Goal: Task Accomplishment & Management: Manage account settings

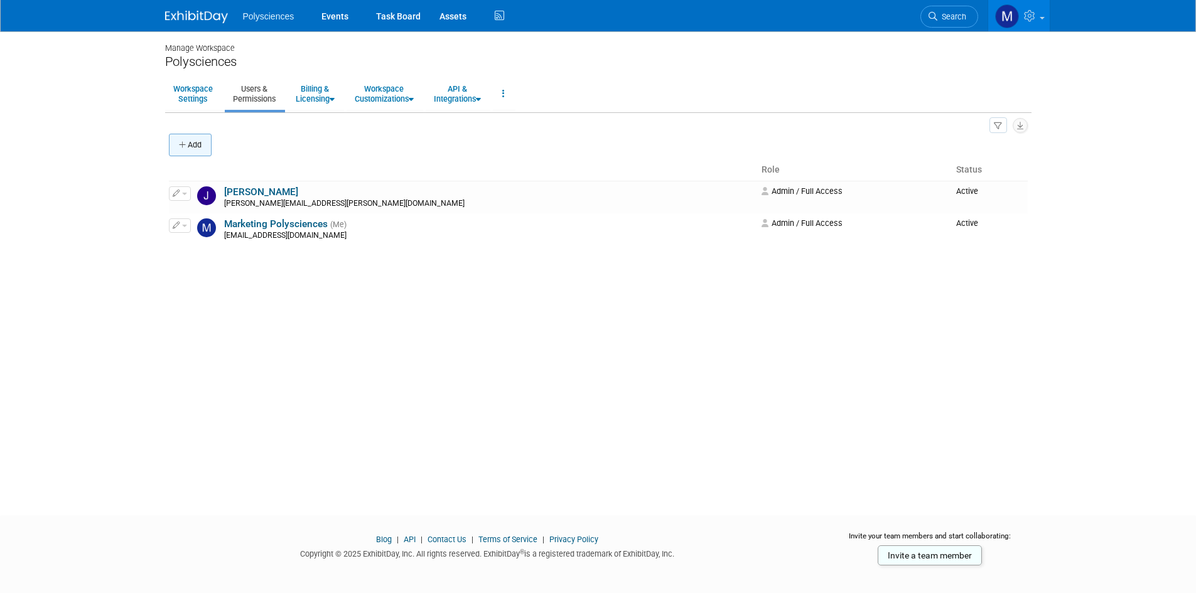
click at [201, 144] on button "Add" at bounding box center [190, 145] width 43 height 23
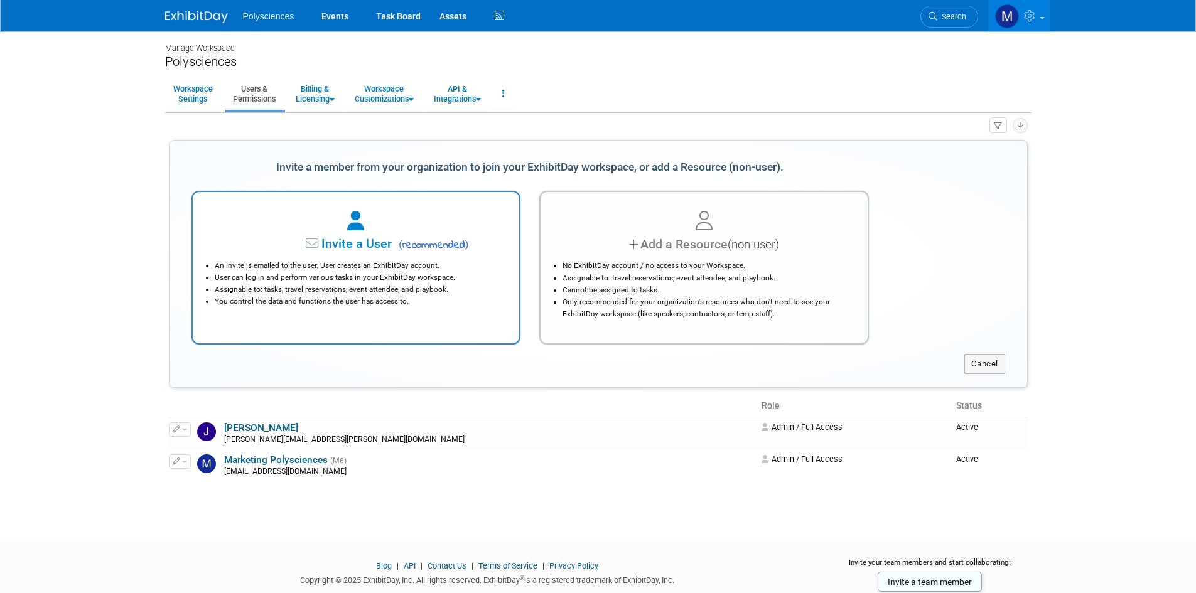
click at [386, 240] on span "Invite a User" at bounding box center [317, 244] width 149 height 14
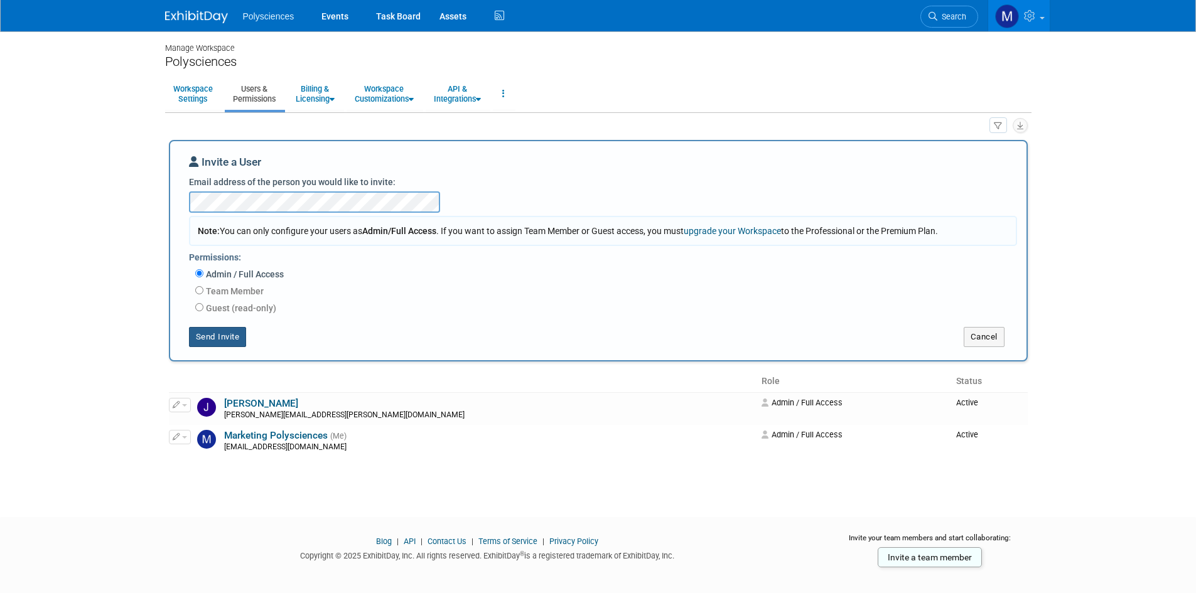
click at [232, 337] on button "Send Invite" at bounding box center [218, 337] width 58 height 20
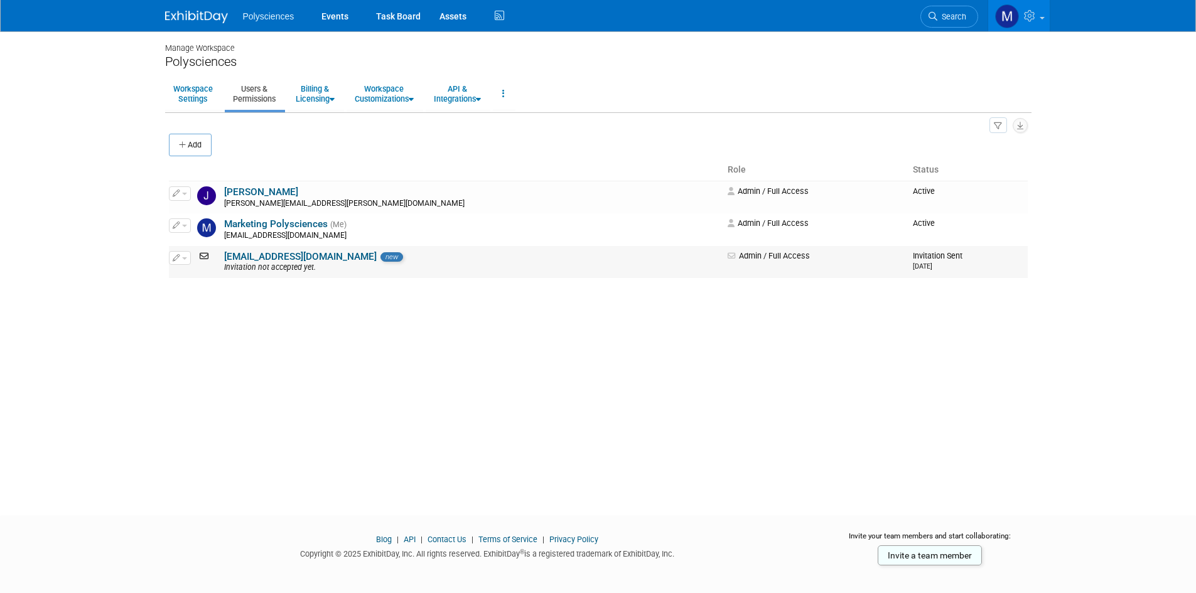
click at [282, 259] on link "[EMAIL_ADDRESS][DOMAIN_NAME]" at bounding box center [300, 256] width 153 height 11
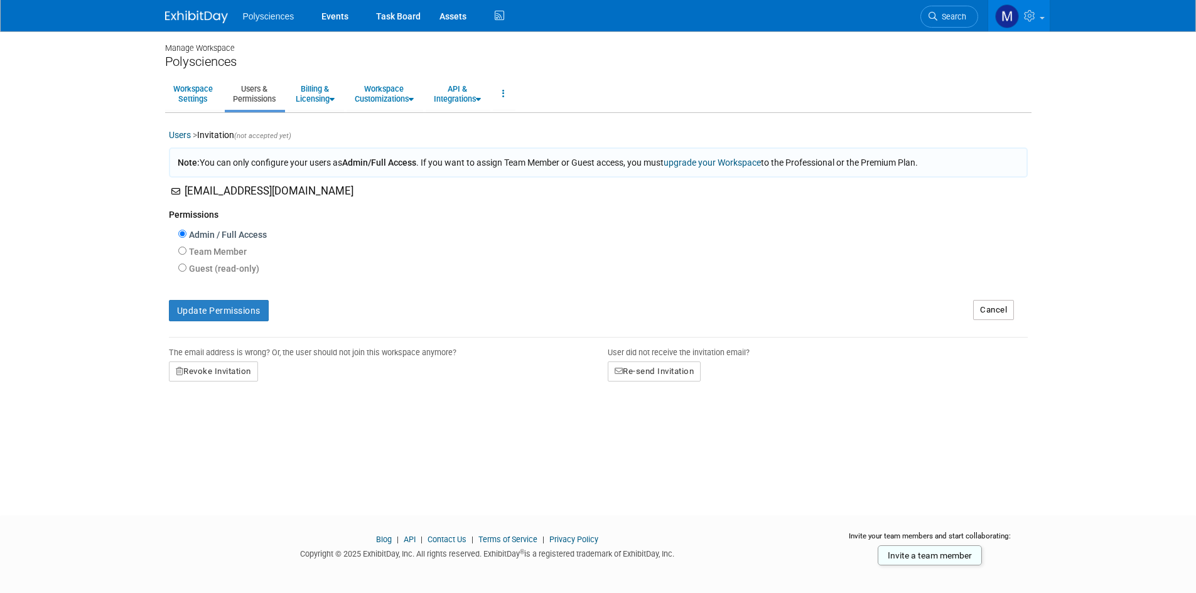
click at [258, 92] on link "Users & Permissions" at bounding box center [254, 93] width 59 height 31
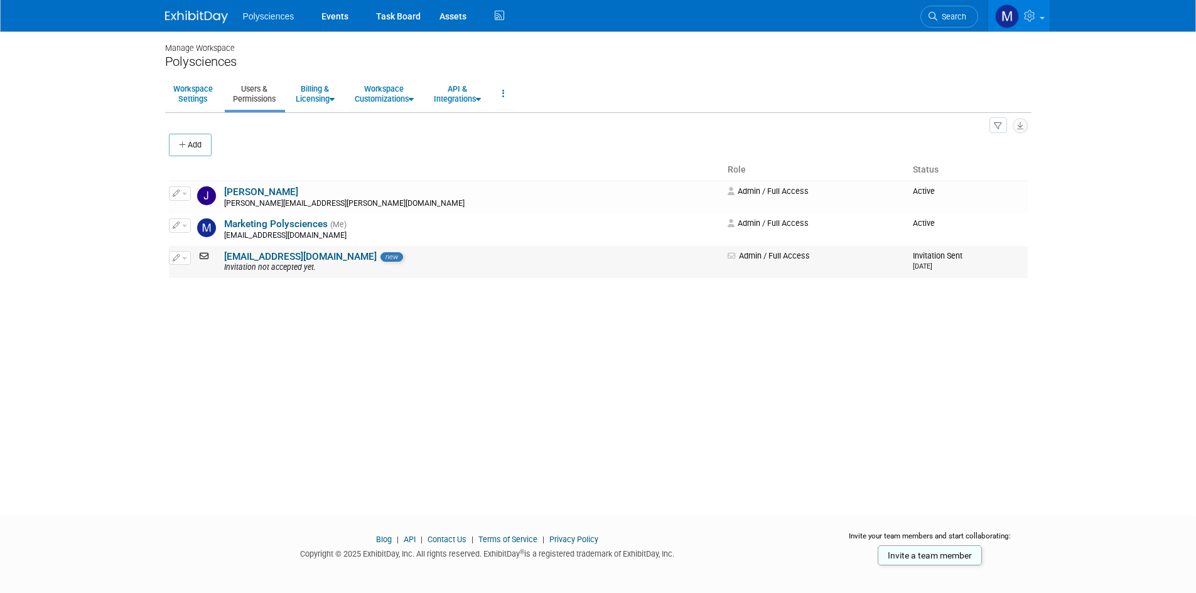
click at [333, 260] on link "[EMAIL_ADDRESS][DOMAIN_NAME]" at bounding box center [300, 256] width 153 height 11
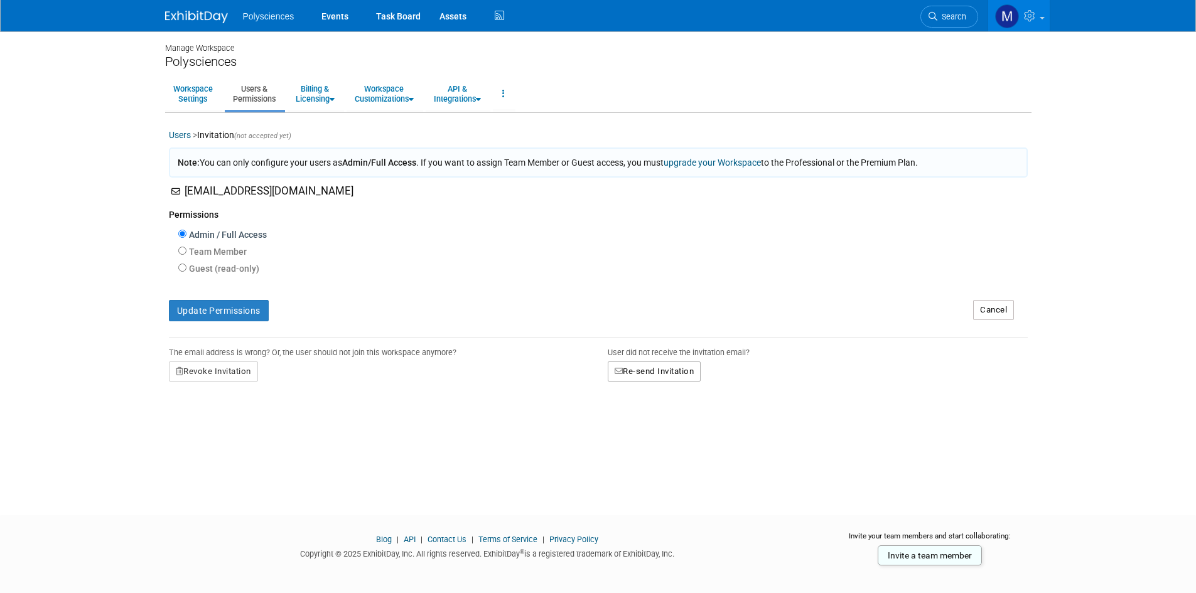
click at [653, 376] on button "Re-send Invitation" at bounding box center [655, 372] width 94 height 20
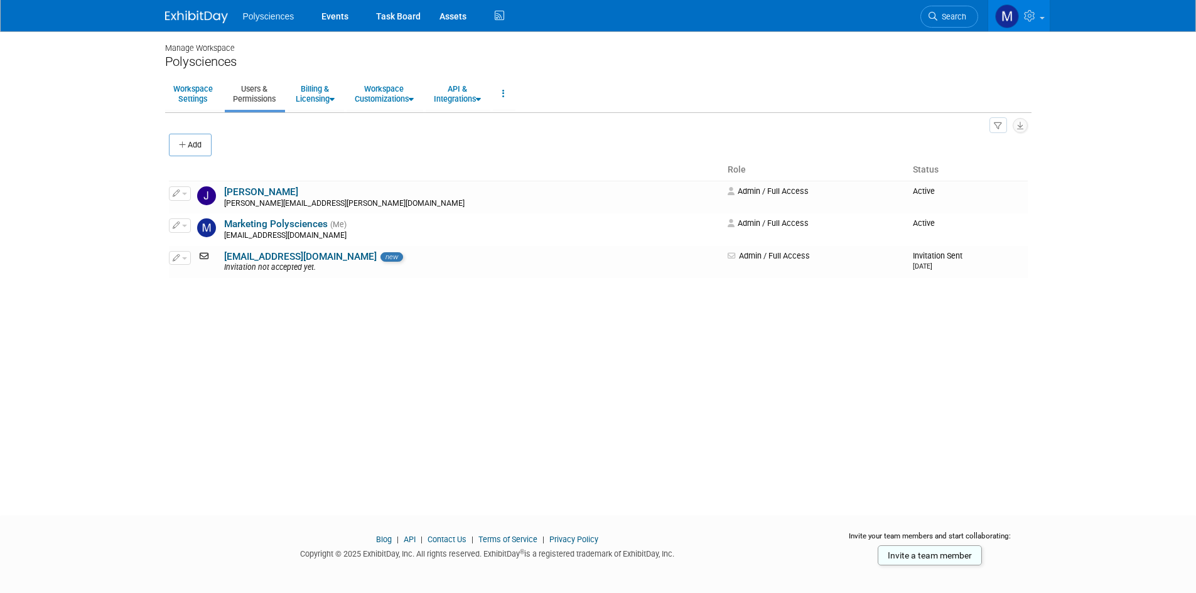
click at [300, 360] on div "Manage Workspace Polysciences Workspace Settings Users & Permissions Billing & …" at bounding box center [598, 261] width 885 height 461
drag, startPoint x: 277, startPoint y: 255, endPoint x: 291, endPoint y: 289, distance: 36.8
click at [277, 255] on link "[EMAIL_ADDRESS][DOMAIN_NAME]" at bounding box center [300, 256] width 153 height 11
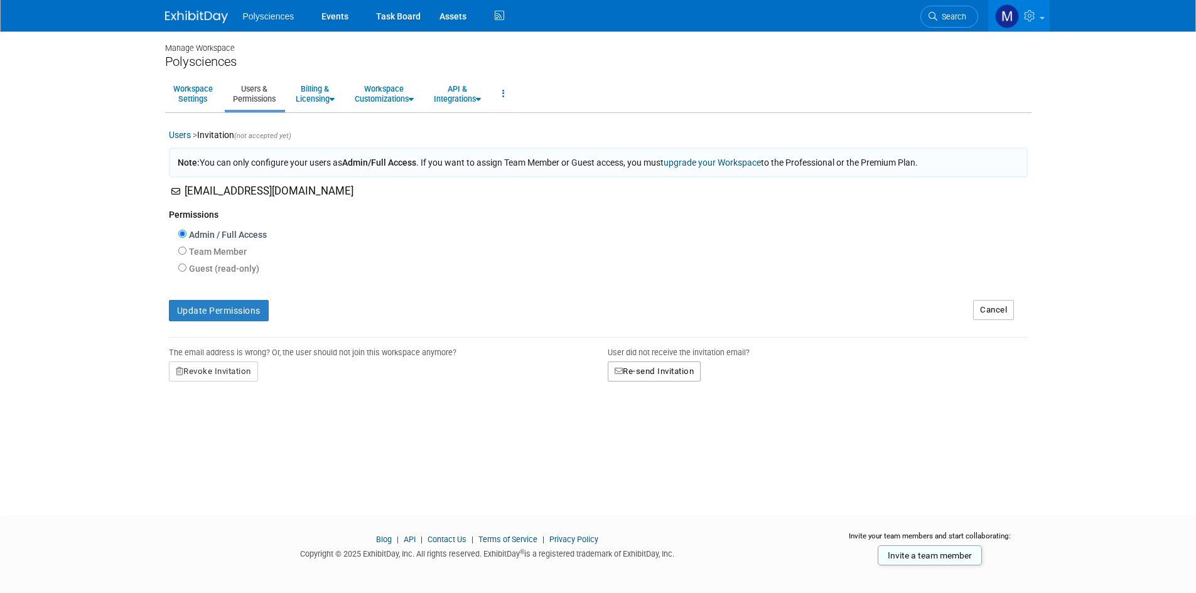
click at [666, 371] on button "Re-send Invitation" at bounding box center [655, 372] width 94 height 20
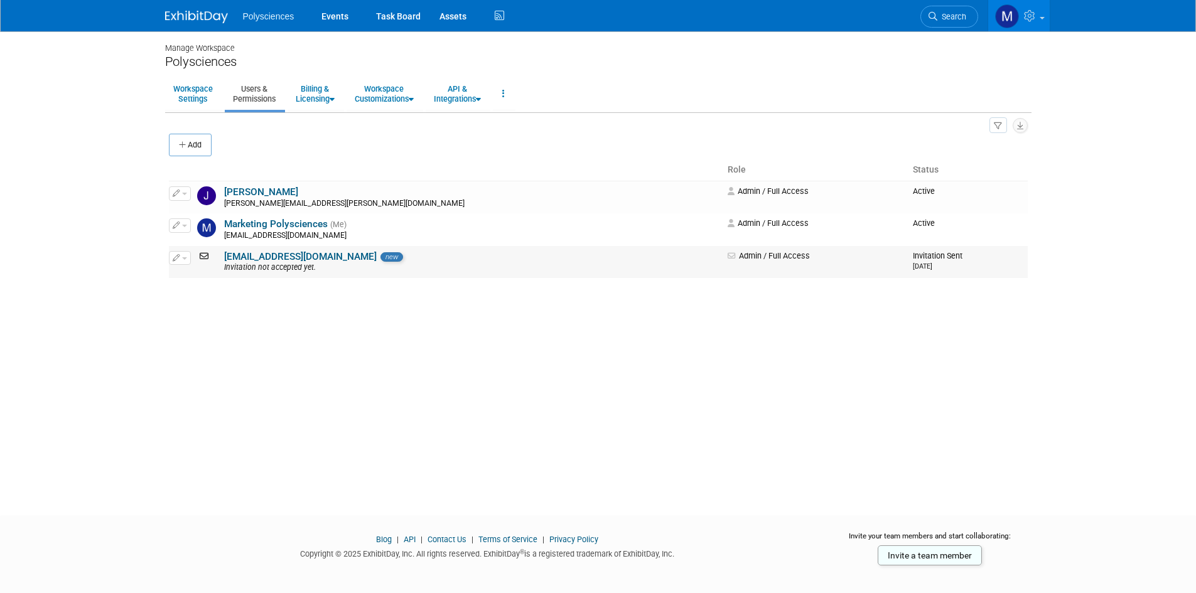
click at [341, 259] on link "[EMAIL_ADDRESS][DOMAIN_NAME]" at bounding box center [300, 256] width 153 height 11
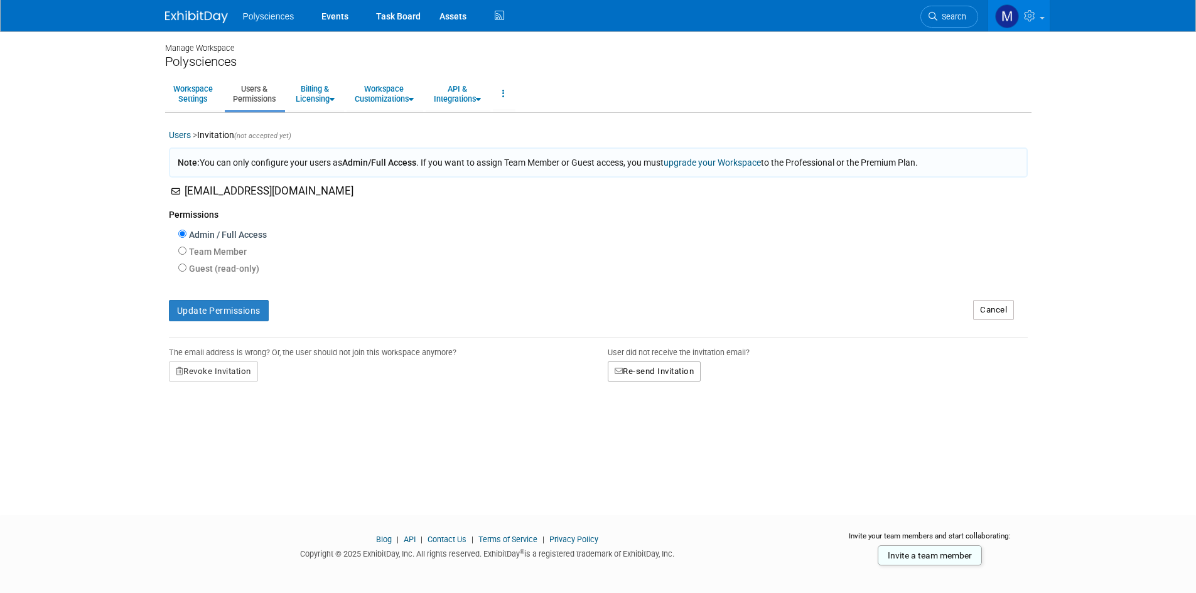
click at [684, 377] on button "Re-send Invitation" at bounding box center [655, 372] width 94 height 20
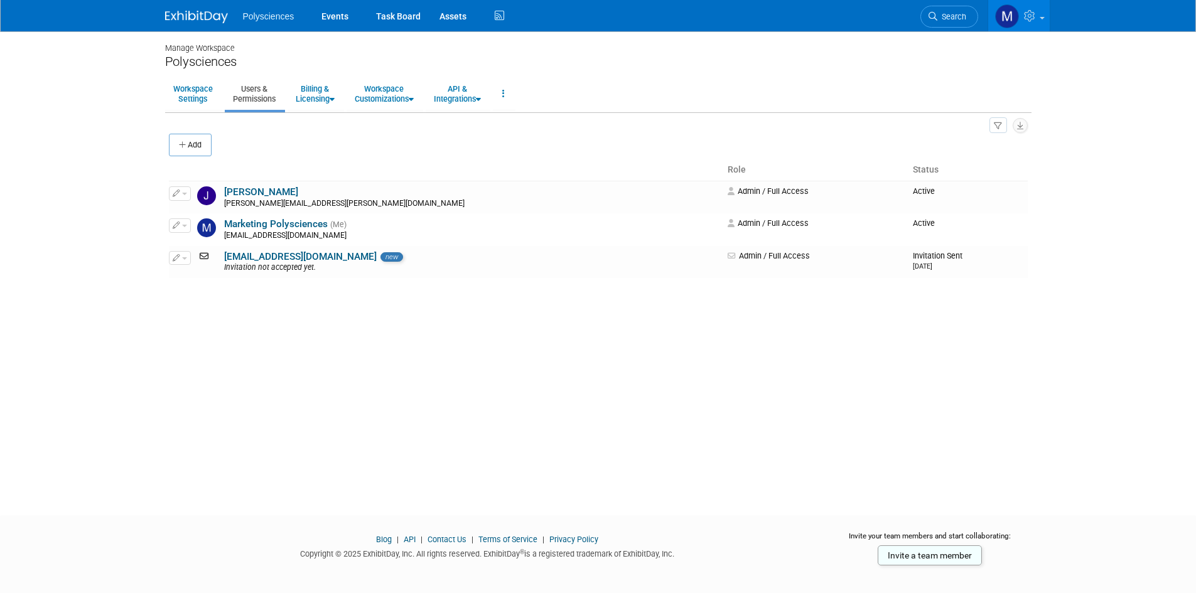
click at [110, 260] on body "Polysciences Events Task Board Assets" at bounding box center [598, 296] width 1196 height 593
